Goal: Task Accomplishment & Management: Manage account settings

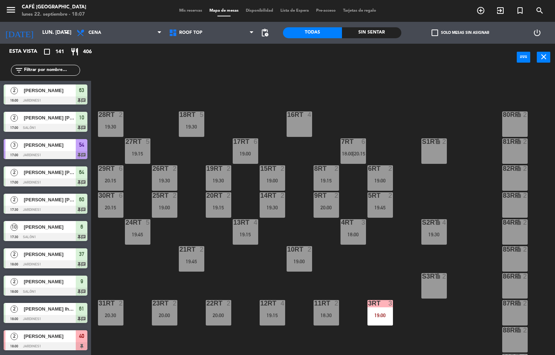
scroll to position [0, 0]
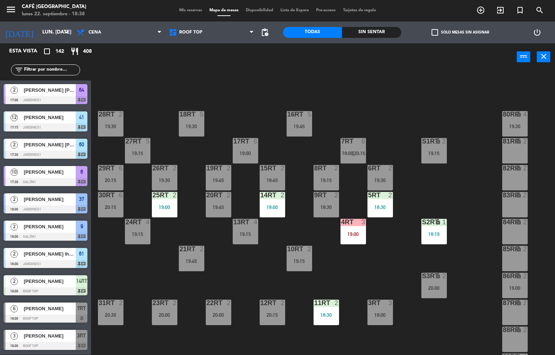
click at [124, 301] on div "2" at bounding box center [122, 303] width 12 height 7
click at [129, 270] on div "18RT 5 19:30 16RT 5 19:45 28RT 2 19:30 80RR lock 4 19:30 27RT 5 19:15 7RT 6 18:…" at bounding box center [325, 213] width 458 height 284
click at [163, 208] on div "19:00" at bounding box center [164, 207] width 25 height 5
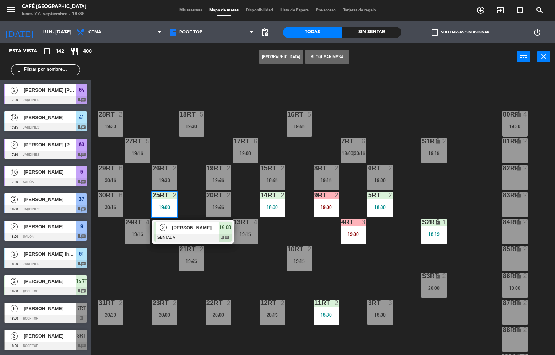
click at [206, 233] on div "[PERSON_NAME]" at bounding box center [194, 228] width 47 height 12
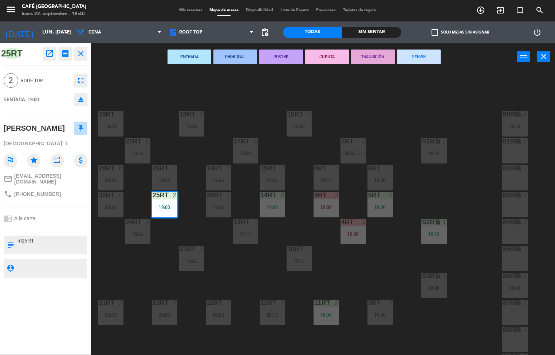
click at [378, 107] on div "18RT 5 19:30 16RT 5 19:45 28RT 2 19:30 80RR lock 4 19:30 27RT 5 19:15 7RT 6 18:…" at bounding box center [325, 213] width 458 height 284
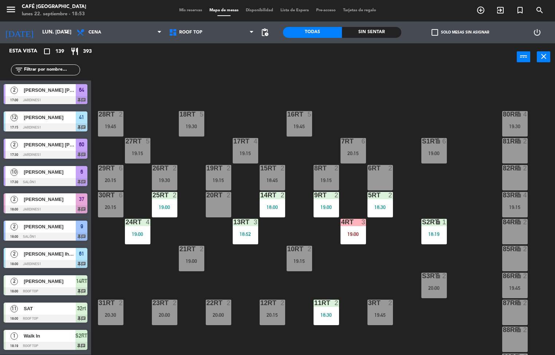
click at [266, 278] on div "18RT 5 19:30 16RT 5 19:45 28RT 2 19:45 80RR lock 4 19:30 27RT 5 19:15 7RT 6 20:…" at bounding box center [325, 213] width 458 height 284
click at [141, 236] on div "19:00" at bounding box center [137, 233] width 25 height 5
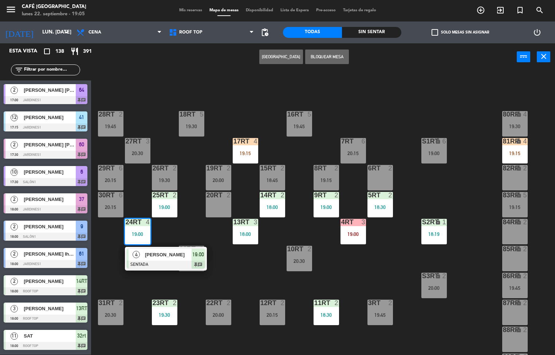
click at [349, 274] on div "18RT 5 19:30 16RT 5 19:45 28RT 2 19:45 80RR lock 4 19:30 27RT 3 20:30 7RT 6 20:…" at bounding box center [325, 213] width 458 height 284
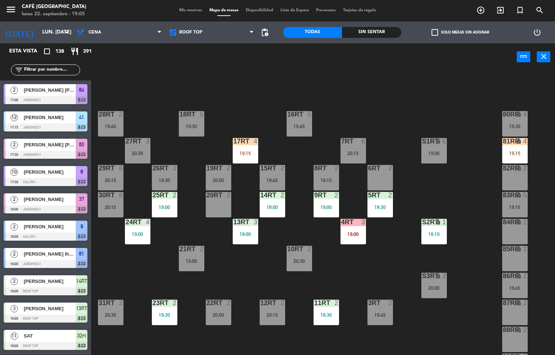
click at [163, 312] on div "19:30" at bounding box center [164, 314] width 25 height 5
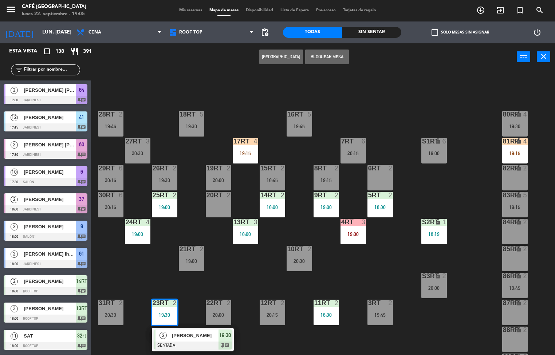
click at [195, 335] on span "[PERSON_NAME]" at bounding box center [195, 336] width 47 height 8
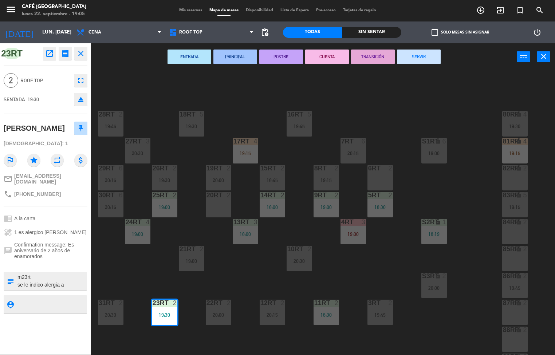
click at [70, 285] on div at bounding box center [52, 281] width 70 height 18
click at [71, 273] on textarea at bounding box center [52, 280] width 70 height 15
click at [76, 284] on textarea at bounding box center [52, 280] width 70 height 15
click at [71, 273] on textarea at bounding box center [52, 280] width 70 height 15
click at [248, 101] on div "18RT 5 19:30 16RT 4 19:15 28RT 2 19:45 80RR lock 4 19:30 27RT 3 20:30 7RT 6 20:…" at bounding box center [325, 213] width 458 height 284
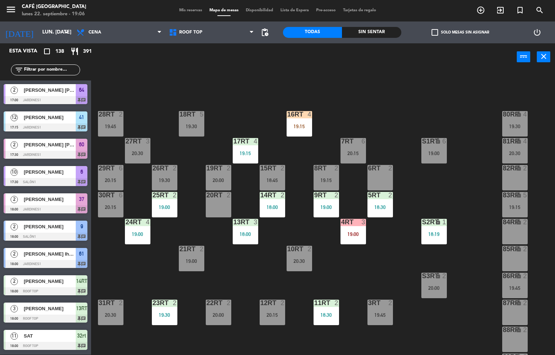
click at [253, 144] on div "menu Café Museo Larco lunes 22. septiembre - 19:06 Mis reservas Mapa de mesas D…" at bounding box center [277, 177] width 555 height 355
click at [242, 147] on div "17RT 4 19:15" at bounding box center [245, 150] width 25 height 25
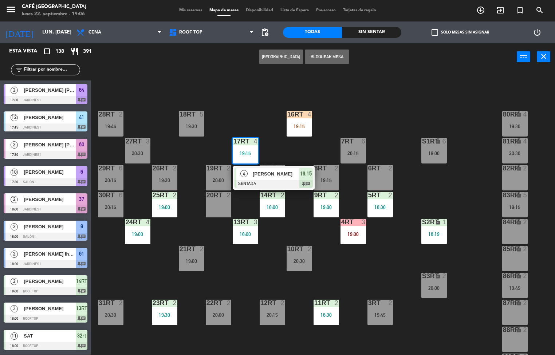
click at [270, 175] on span "[PERSON_NAME]" at bounding box center [276, 174] width 47 height 8
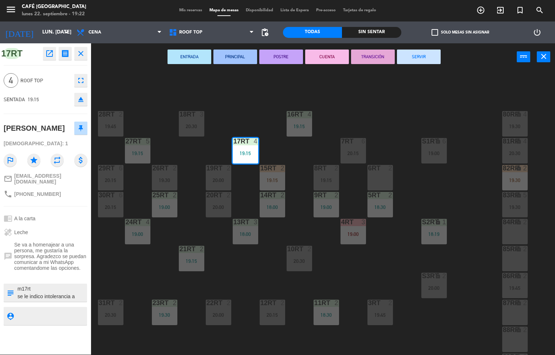
click at [225, 266] on div "18RT 3 20:30 16RT 4 19:15 28RT 2 19:45 80RR lock 4 19:30 27RT 5 19:15 7RT 6 20:…" at bounding box center [325, 213] width 458 height 284
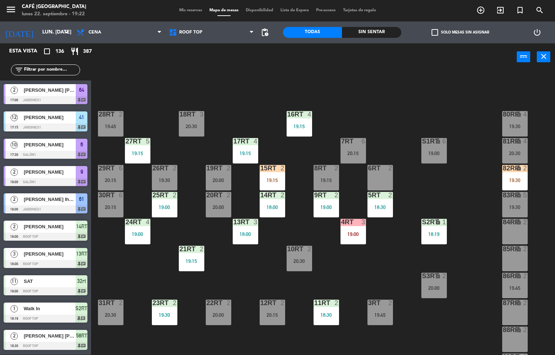
click at [141, 144] on div at bounding box center [137, 141] width 12 height 7
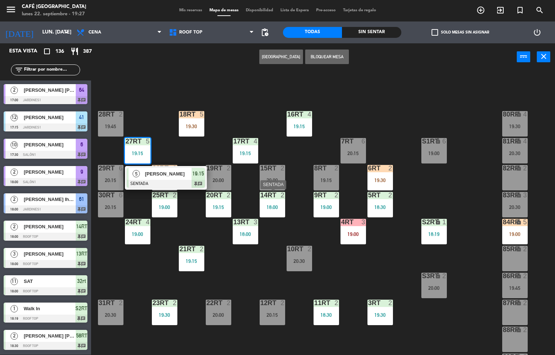
click at [387, 104] on div "18RT 5 19:30 16RT 4 19:15 28RT 2 19:45 80RR lock 4 19:30 27RT 5 19:15 5 [PERSON…" at bounding box center [325, 213] width 458 height 284
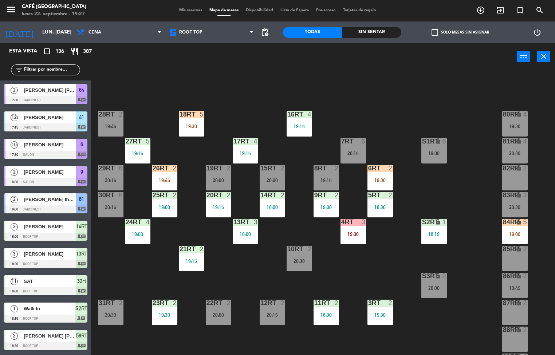
click at [207, 206] on div "19:15" at bounding box center [218, 207] width 25 height 5
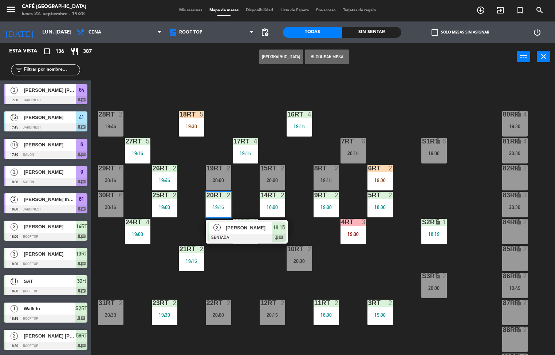
click at [242, 82] on div "18RT 5 19:30 16RT 4 19:15 28RT 2 19:45 80RR lock 4 19:30 27RT 5 19:15 7RT 6 20:…" at bounding box center [325, 213] width 458 height 284
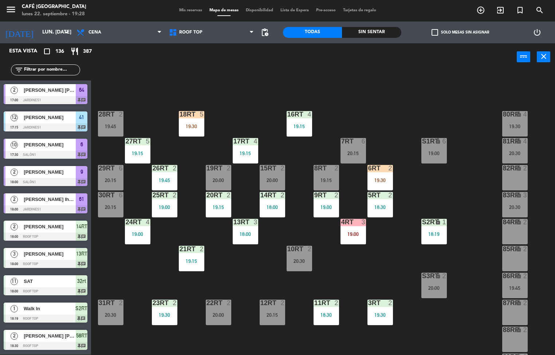
click at [164, 179] on div "19:45" at bounding box center [164, 180] width 25 height 5
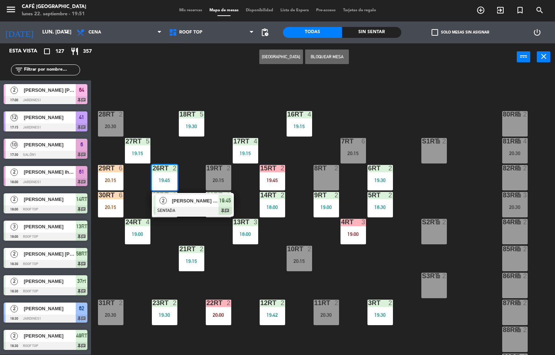
click at [255, 268] on div "18RT 5 19:30 16RT 4 19:15 28RT 2 20:30 80RR lock 2 27RT 5 19:15 7RT 6 20:15 S1R…" at bounding box center [325, 213] width 458 height 284
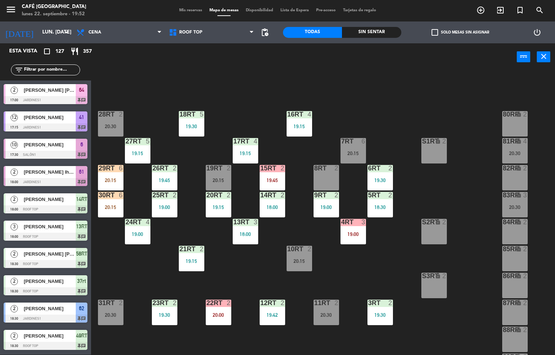
click at [112, 201] on div "30RT 6 20:15" at bounding box center [110, 204] width 25 height 25
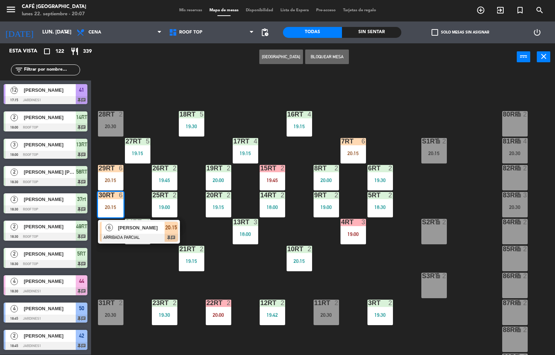
click at [239, 278] on div "18RT 5 19:30 16RT 4 19:15 28RT 2 20:30 80RR lock 2 27RT 5 19:15 7RT 6 20:15 S1R…" at bounding box center [325, 213] width 458 height 284
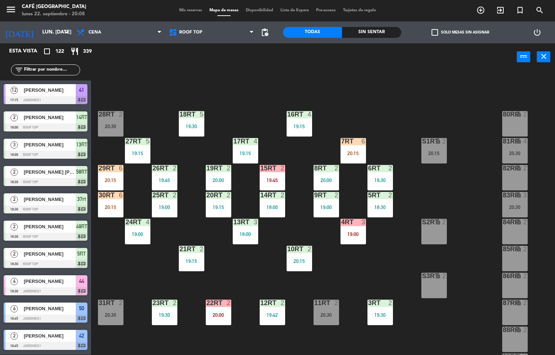
click at [251, 234] on div "18:00" at bounding box center [245, 233] width 25 height 5
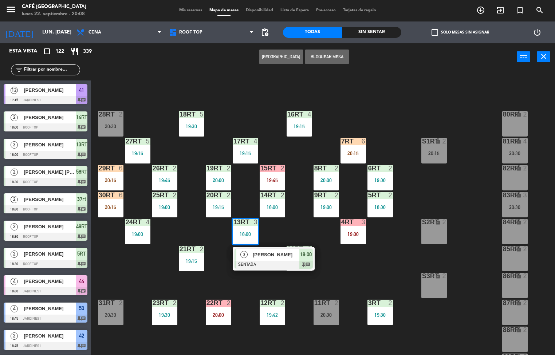
click at [255, 255] on span "[PERSON_NAME]" at bounding box center [276, 255] width 47 height 8
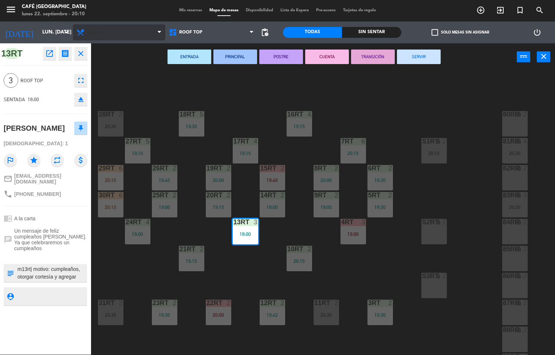
click at [78, 36] on icon at bounding box center [81, 32] width 11 height 9
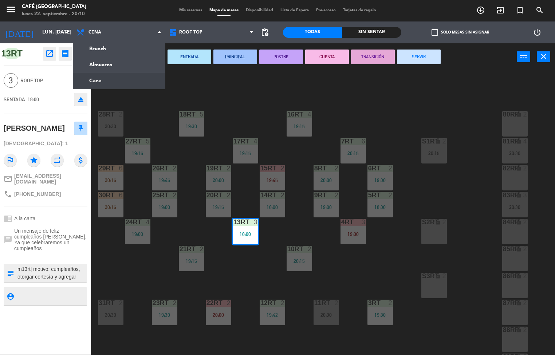
click at [218, 97] on div "18RT 5 19:30 16RT 4 19:15 28RT 2 20:30 80RR lock 2 27RT 5 19:15 7RT 6 20:15 S1R…" at bounding box center [325, 213] width 458 height 284
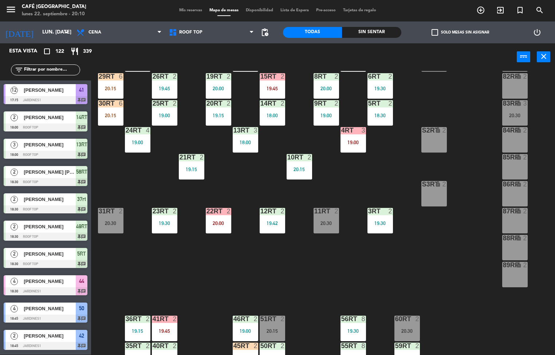
scroll to position [8, 0]
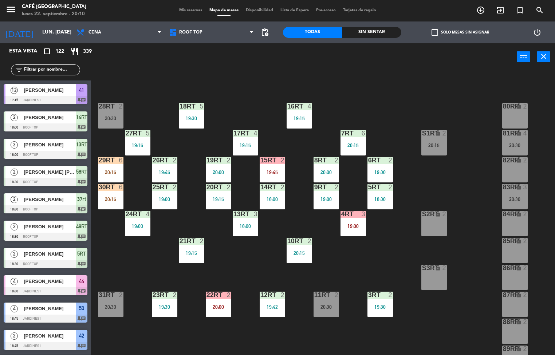
click at [115, 189] on div "30RT 6 20:15" at bounding box center [110, 196] width 25 height 25
